Goal: Task Accomplishment & Management: Manage account settings

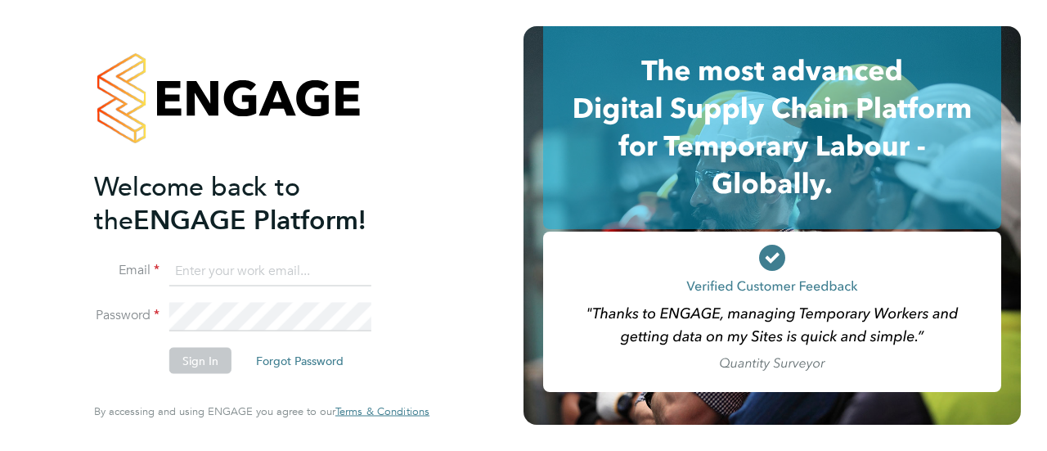
type input "[EMAIL_ADDRESS][PERSON_NAME][PERSON_NAME][DOMAIN_NAME]"
click at [206, 361] on button "Sign In" at bounding box center [200, 361] width 62 height 26
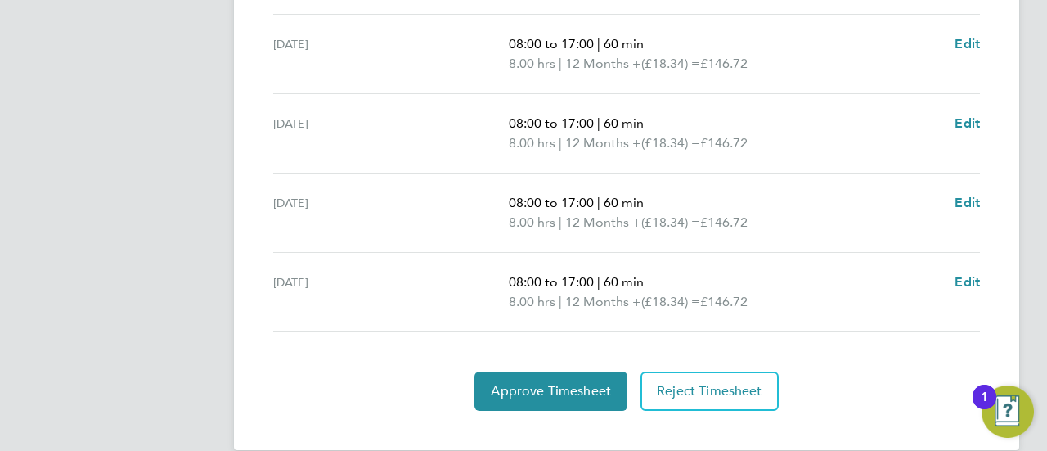
scroll to position [722, 0]
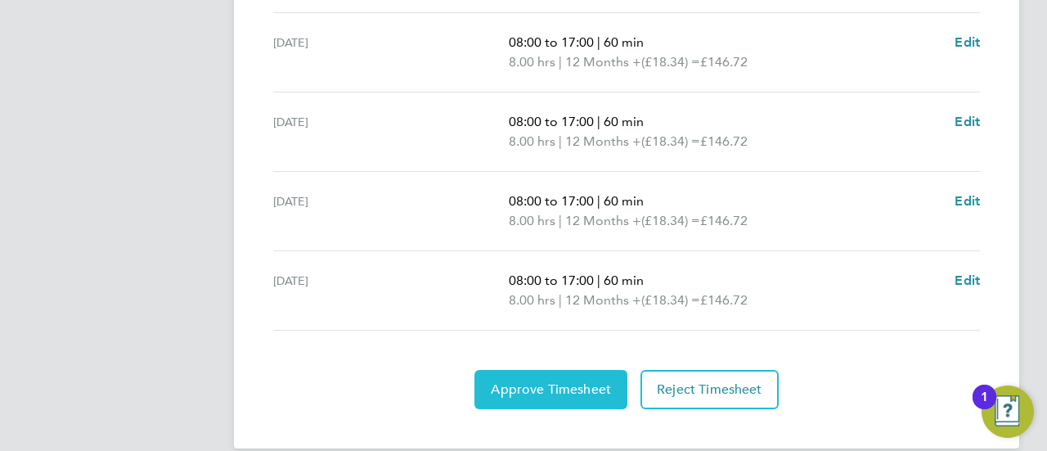
click at [559, 381] on span "Approve Timesheet" at bounding box center [551, 389] width 120 height 16
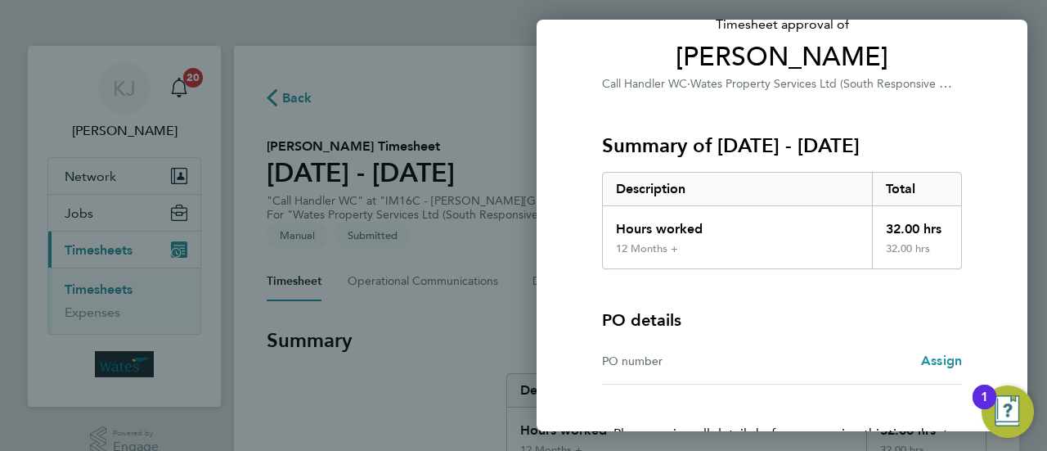
scroll to position [218, 0]
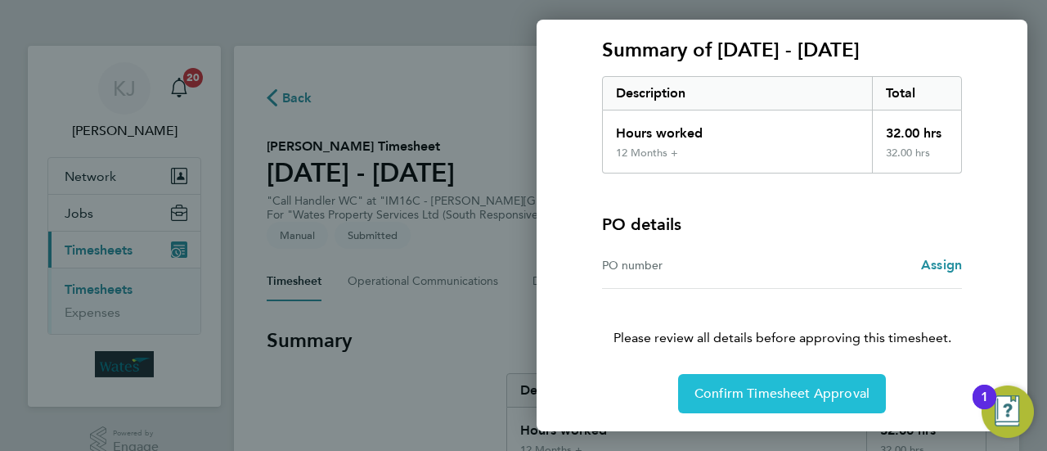
click at [790, 387] on span "Confirm Timesheet Approval" at bounding box center [782, 393] width 175 height 16
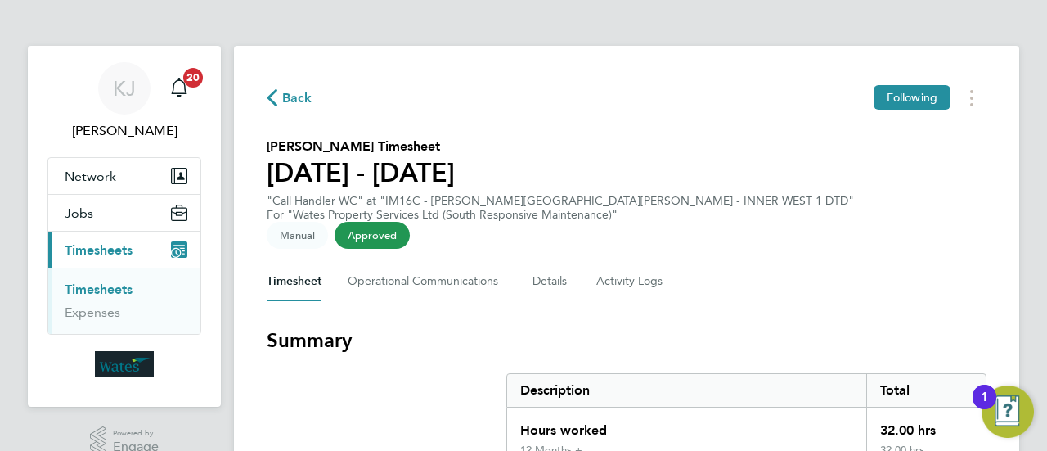
click at [287, 97] on span "Back" at bounding box center [297, 98] width 30 height 20
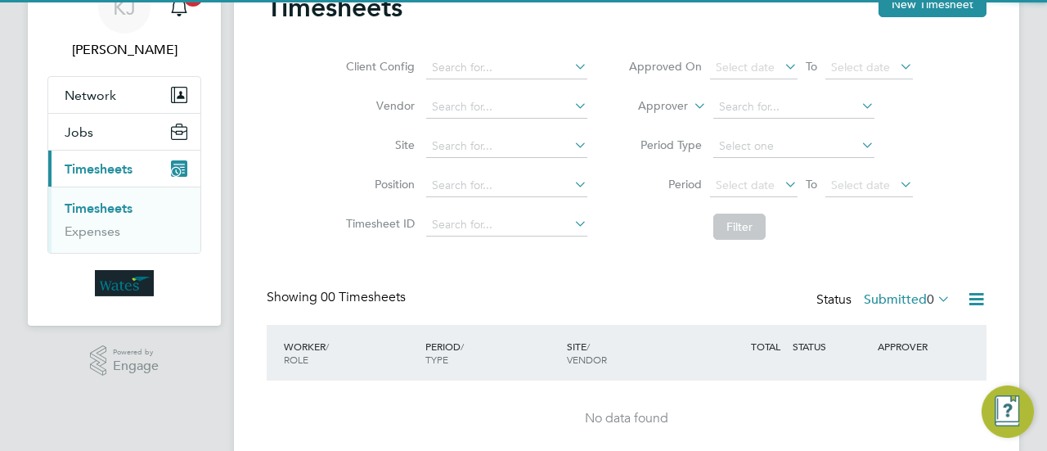
scroll to position [145, 0]
